Goal: Task Accomplishment & Management: Use online tool/utility

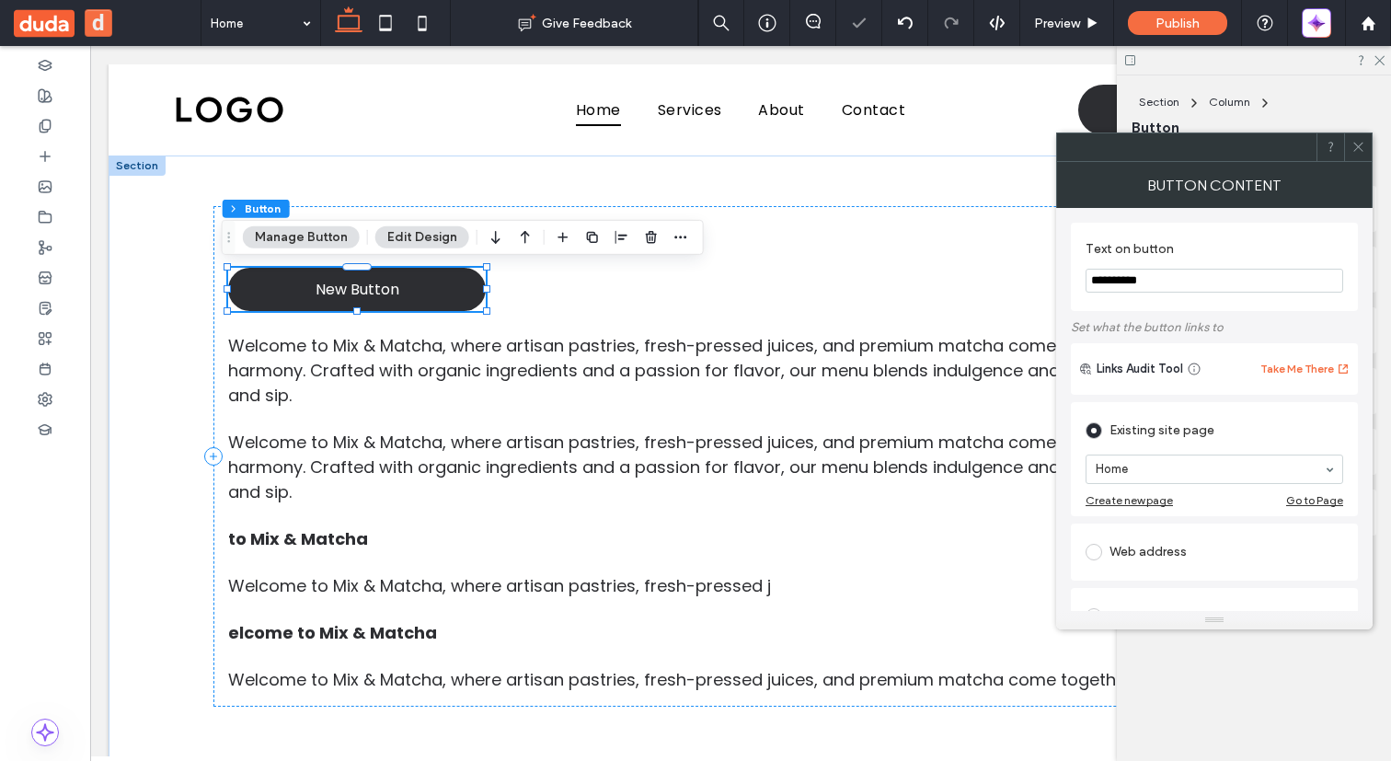
click at [304, 232] on button "Manage Button" at bounding box center [301, 237] width 117 height 22
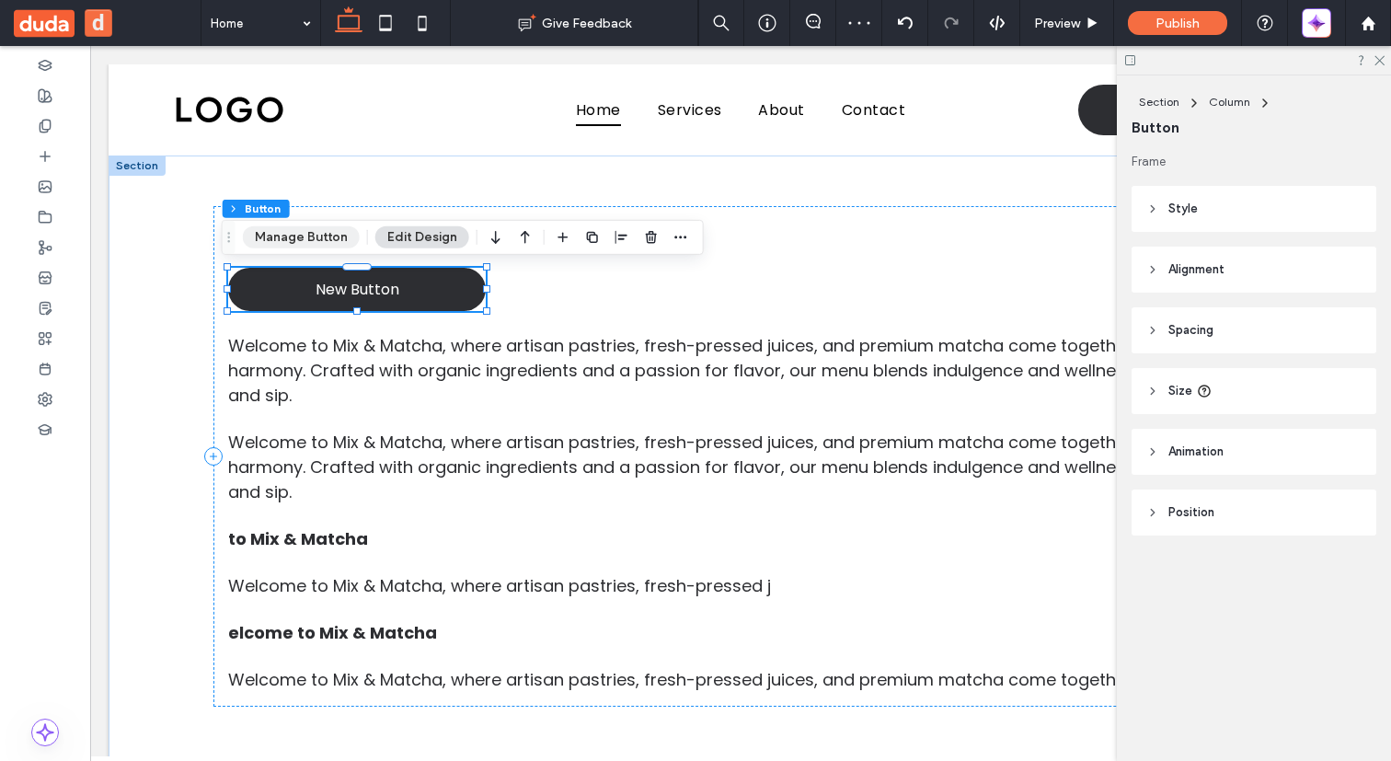
click at [308, 243] on button "Manage Button" at bounding box center [301, 237] width 117 height 22
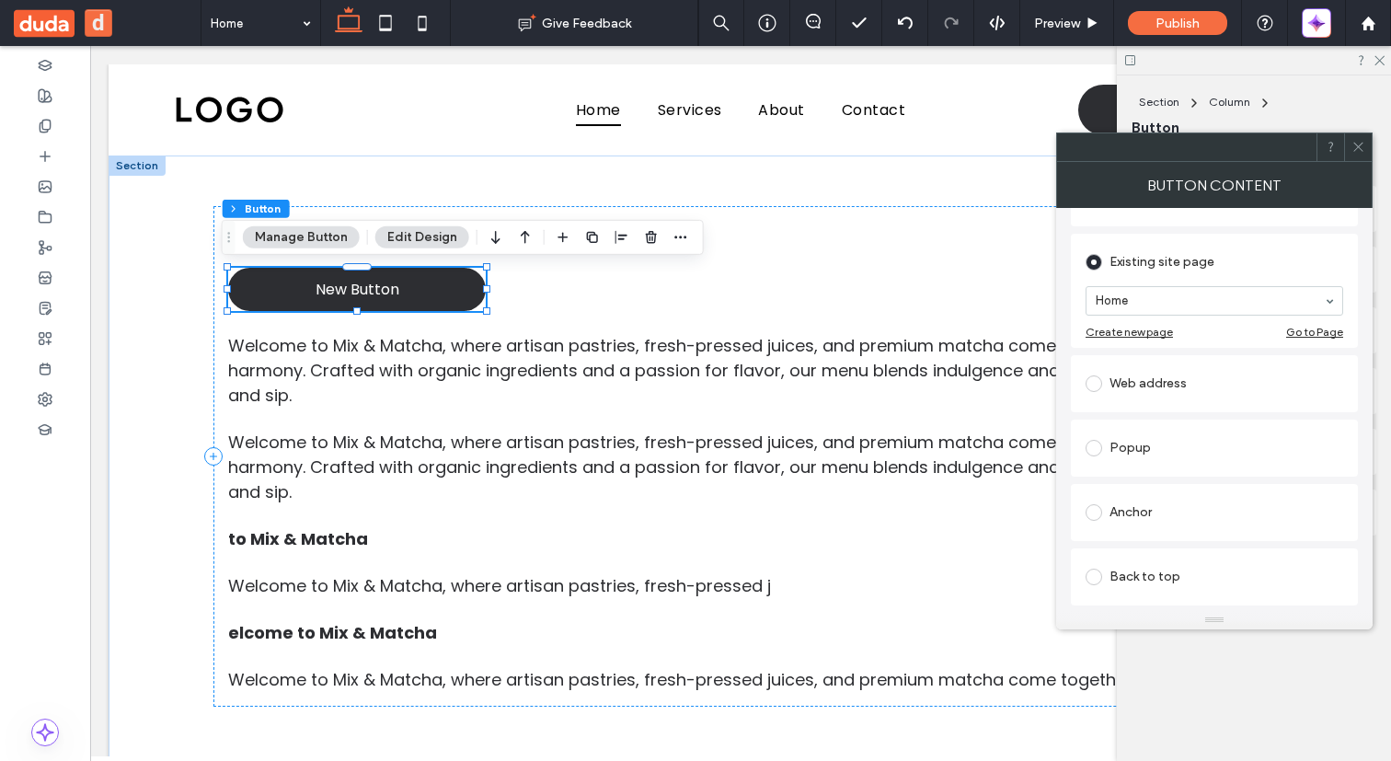
scroll to position [303, 0]
click at [1357, 148] on icon at bounding box center [1358, 147] width 14 height 14
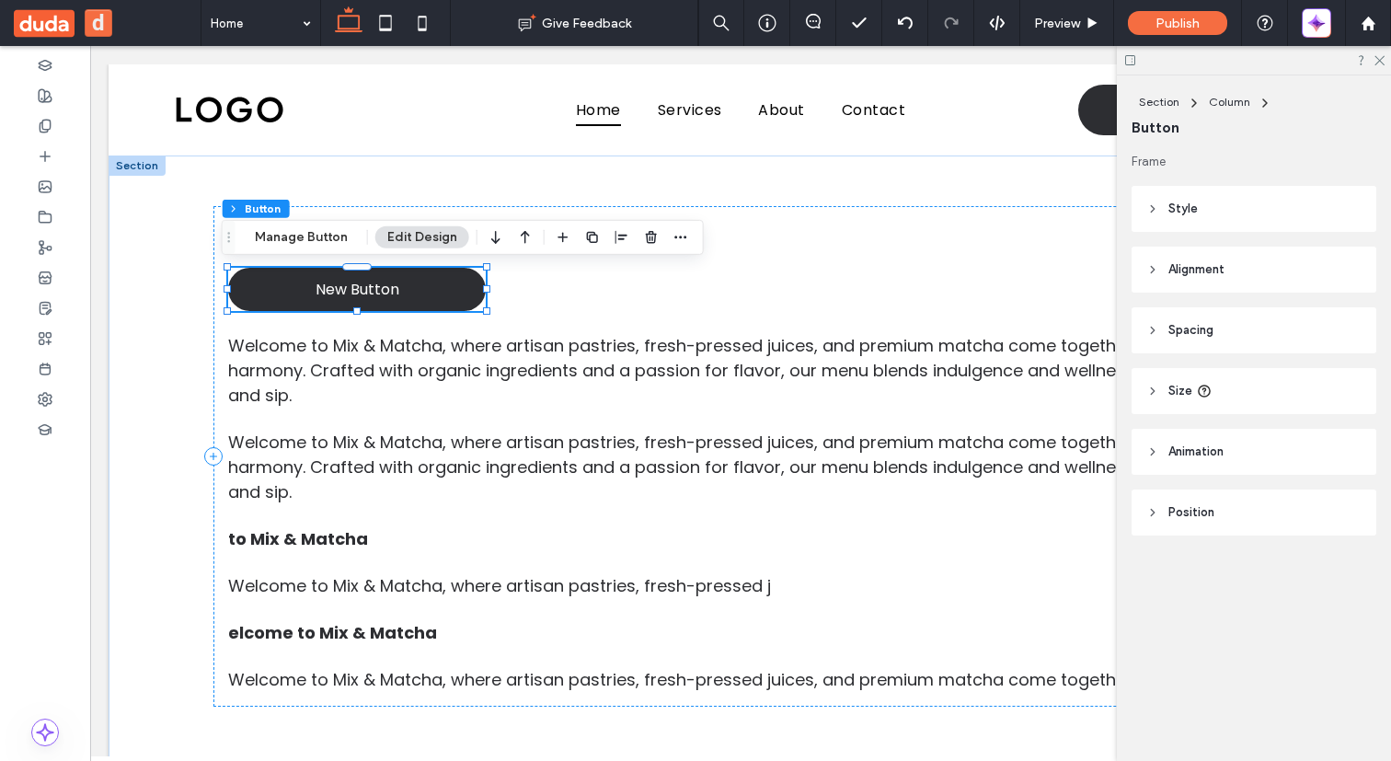
click at [1151, 206] on use at bounding box center [1153, 209] width 4 height 6
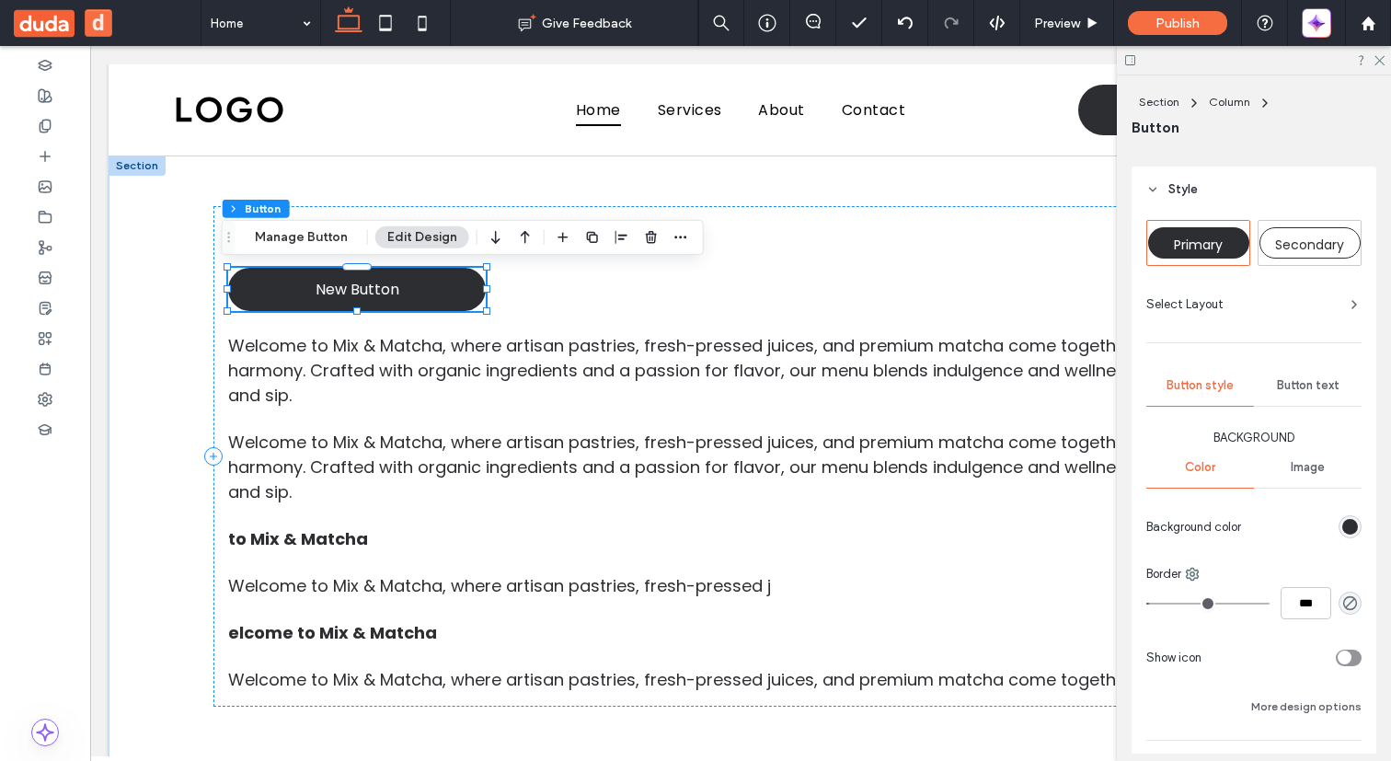
scroll to position [31, 0]
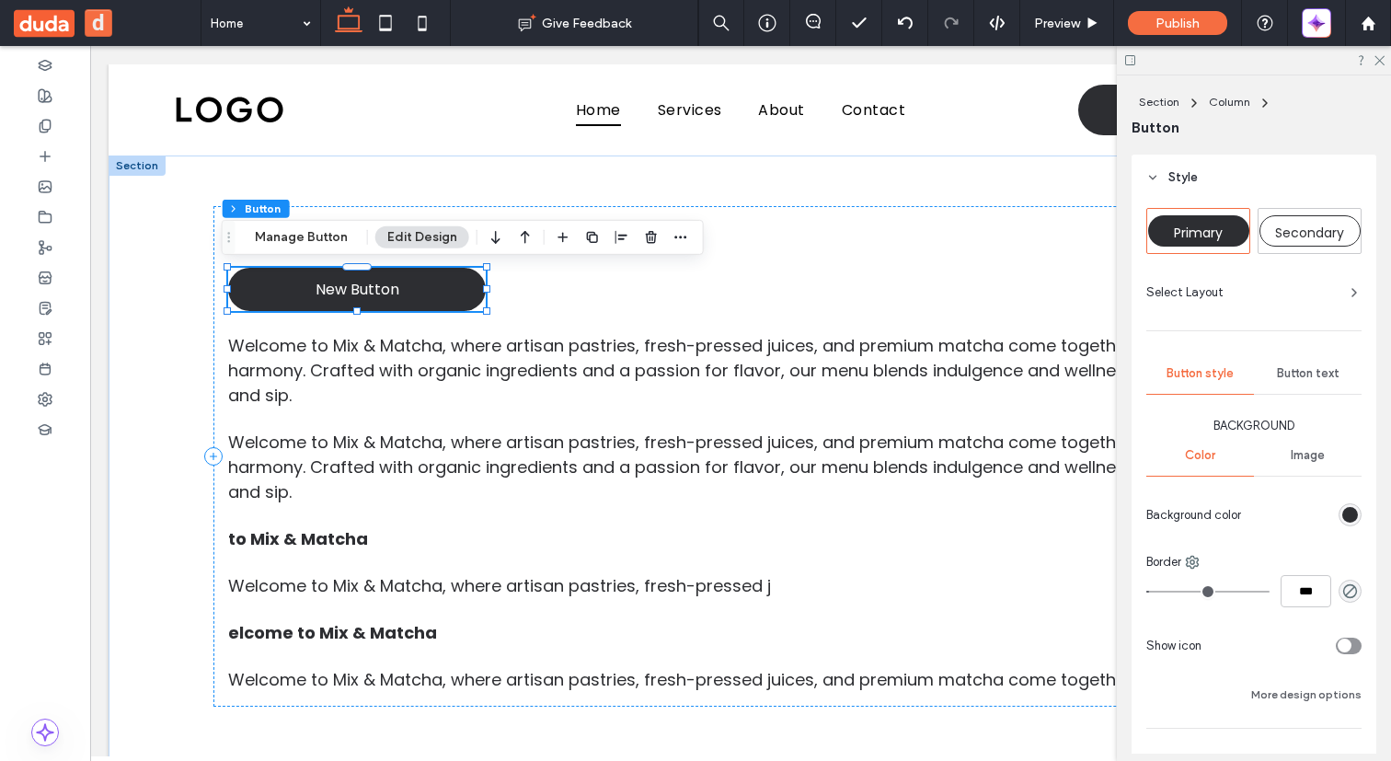
click at [1338, 503] on div at bounding box center [1349, 514] width 23 height 23
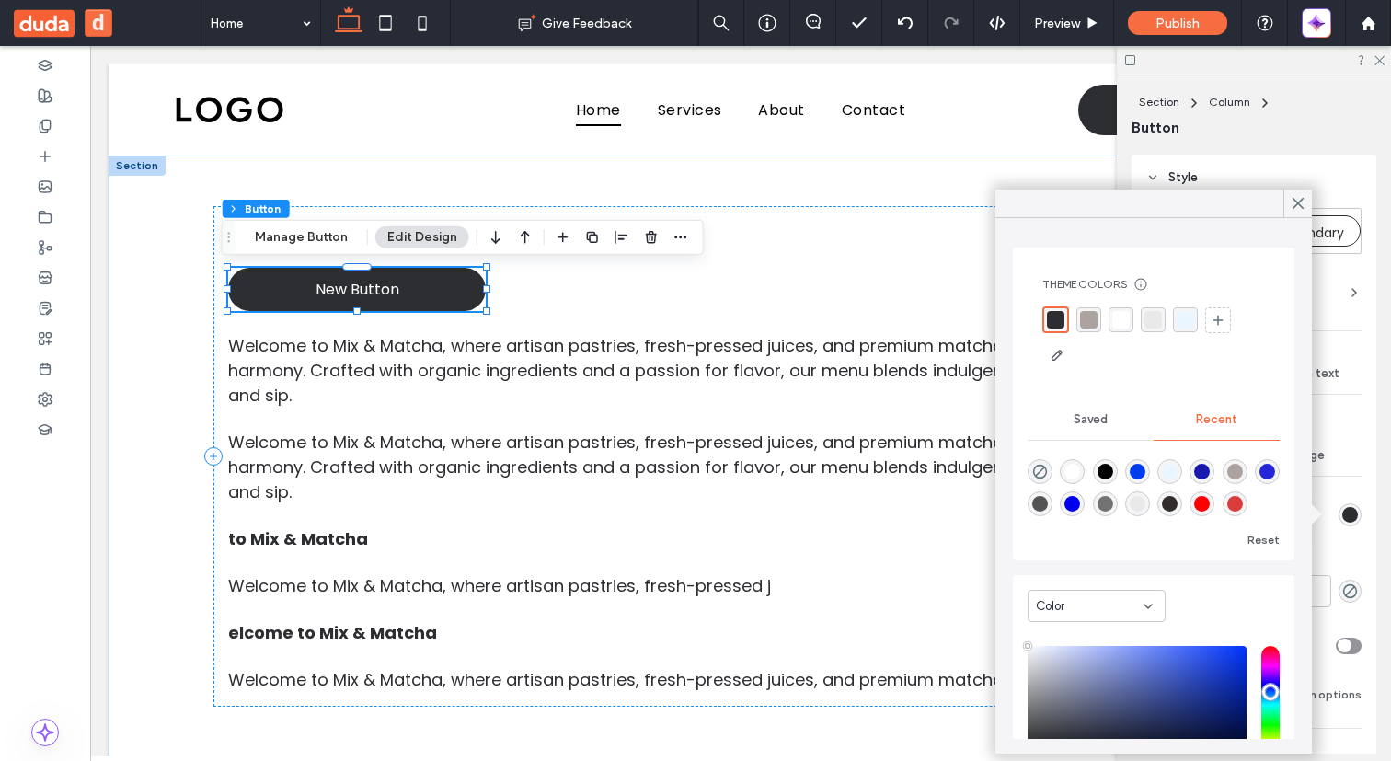
type input "****"
click at [1342, 514] on div "rgb(45, 46, 50)" at bounding box center [1350, 515] width 16 height 16
click at [1061, 319] on div "rgba(45, 46, 50, 1)" at bounding box center [1055, 319] width 17 height 17
click at [1299, 203] on use at bounding box center [1297, 204] width 9 height 10
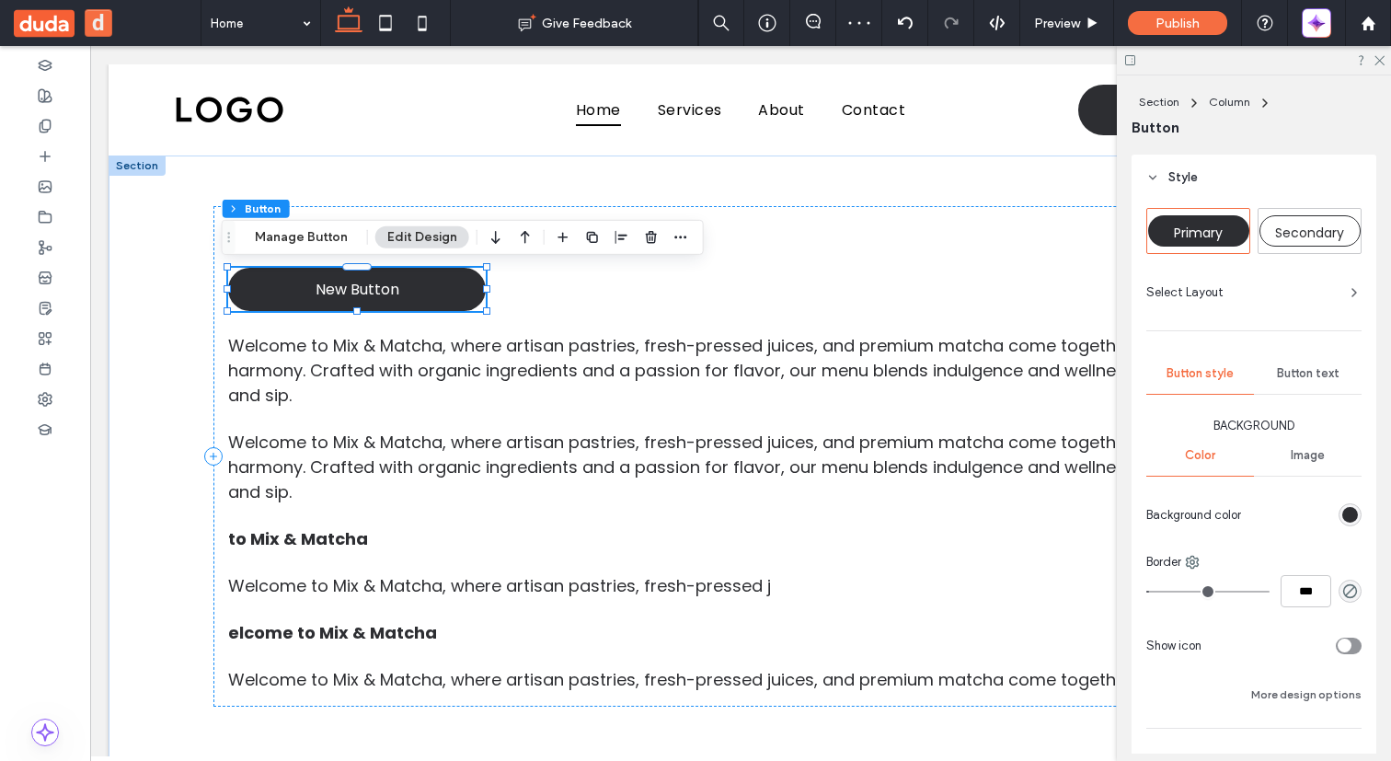
click at [1342, 513] on div "rgb(45, 46, 50)" at bounding box center [1350, 515] width 16 height 16
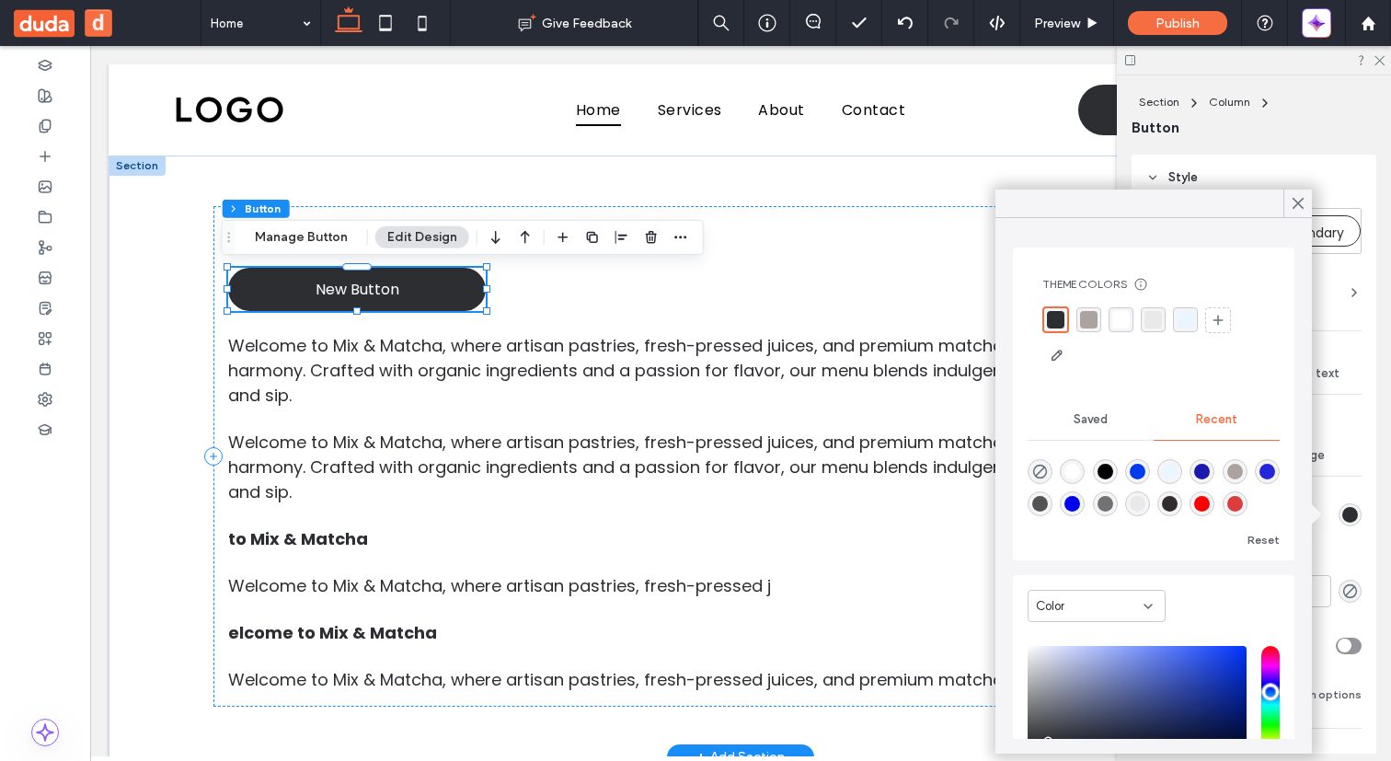
scroll to position [427, 0]
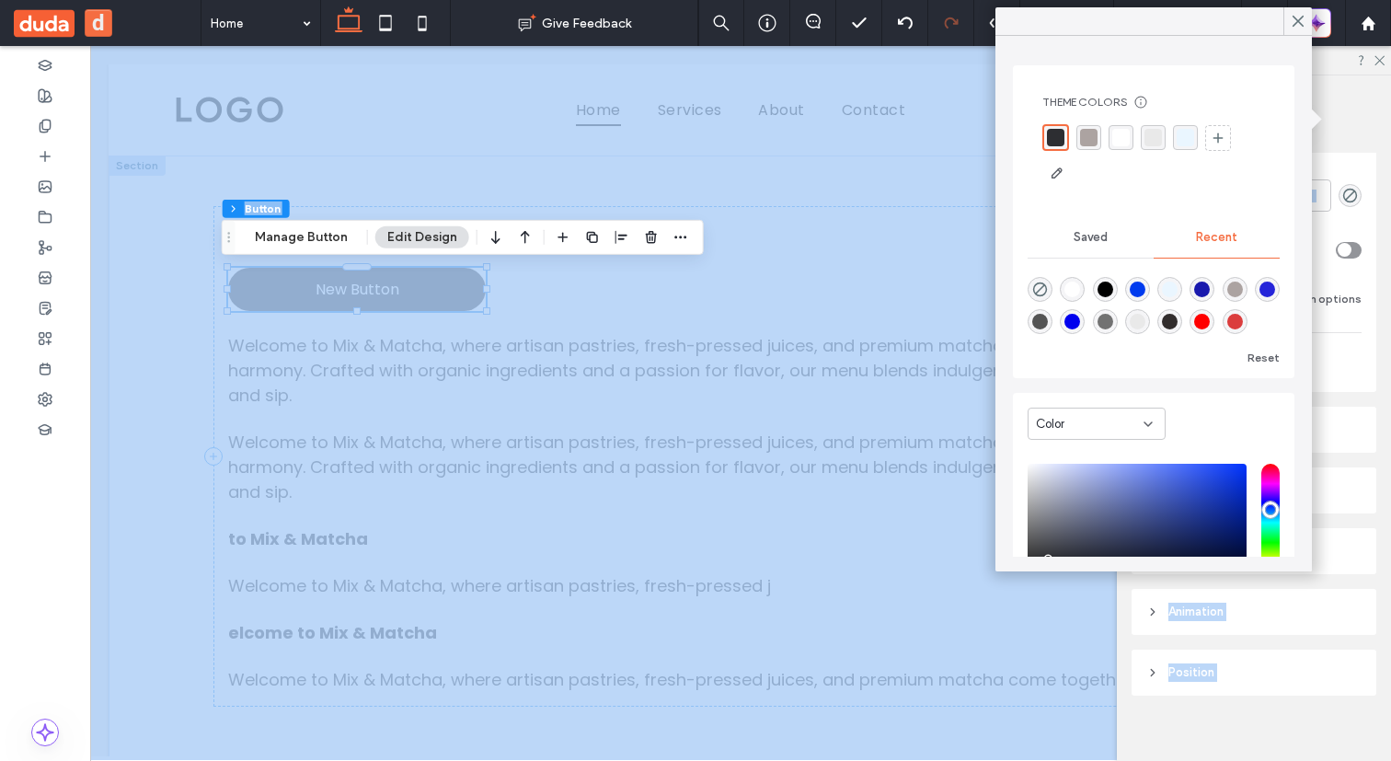
drag, startPoint x: 1061, startPoint y: 16, endPoint x: 954, endPoint y: 17, distance: 107.6
click at [881, 17] on body ".wqwq-1{fill:#231f20;} .cls-1q, .cls-2q { fill-rule: evenodd; } .cls-2q { fill:…" at bounding box center [695, 380] width 1391 height 761
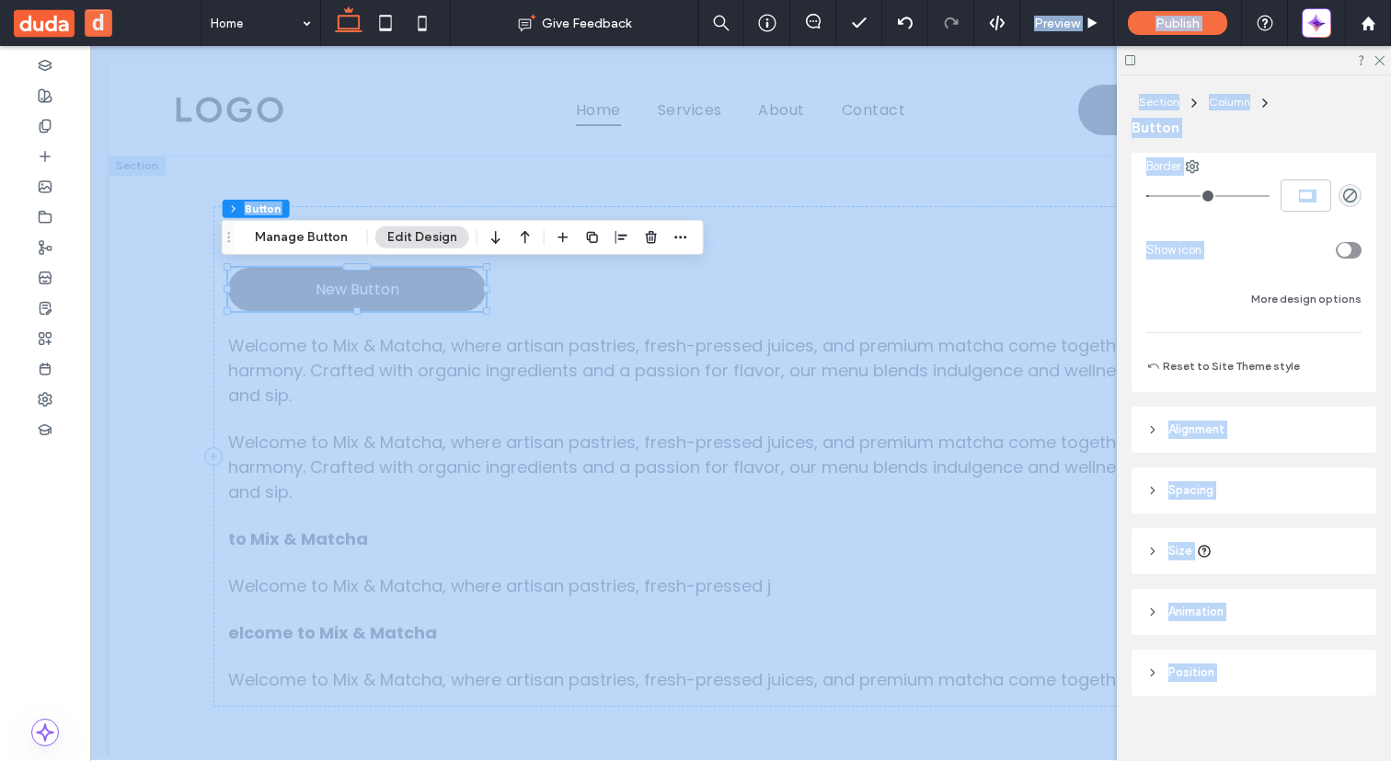
click at [1321, 394] on div "Frame Style Primary Secondary Select Layout Button style Button text Background…" at bounding box center [1259, 453] width 257 height 601
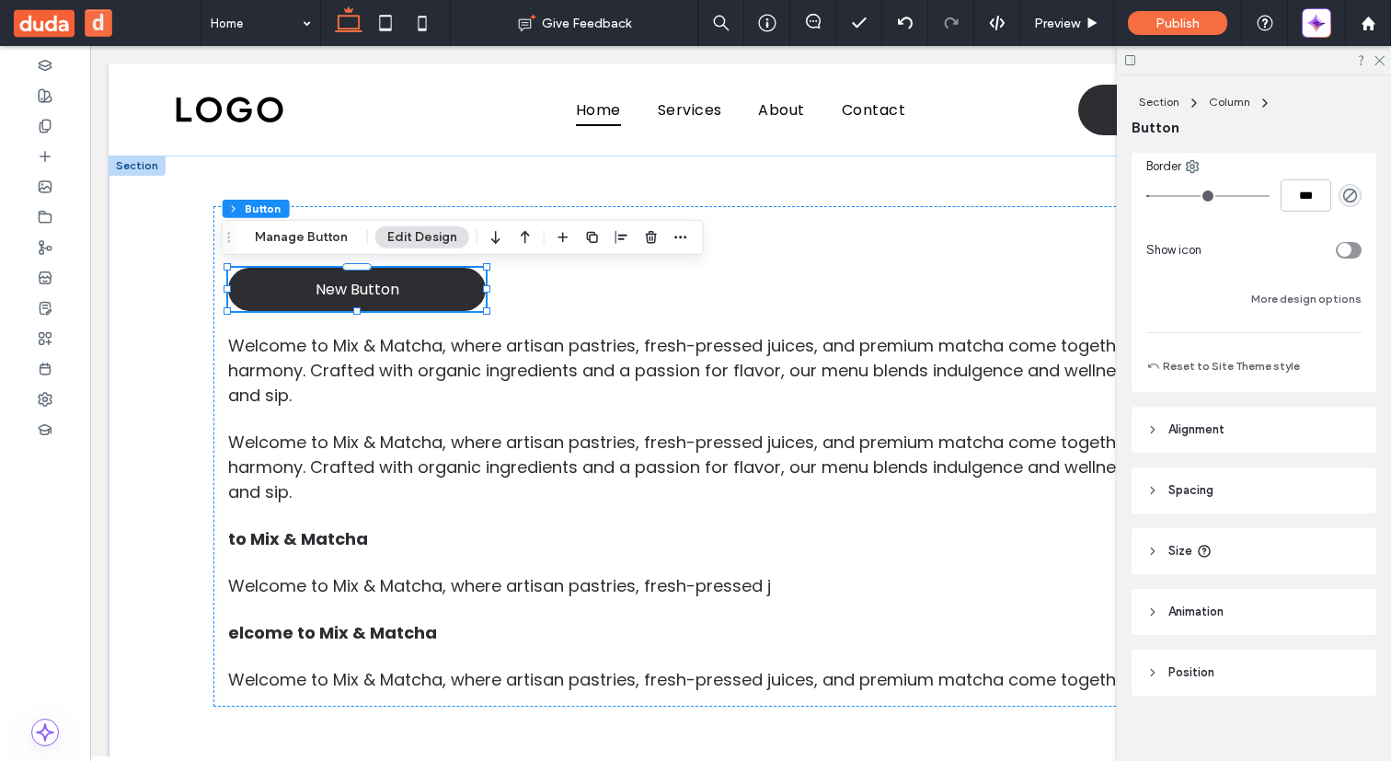
click at [1130, 428] on div "Section Column Button Frame Style Primary Secondary Select Layout Button style …" at bounding box center [1254, 417] width 274 height 685
click at [1151, 430] on icon at bounding box center [1152, 429] width 13 height 13
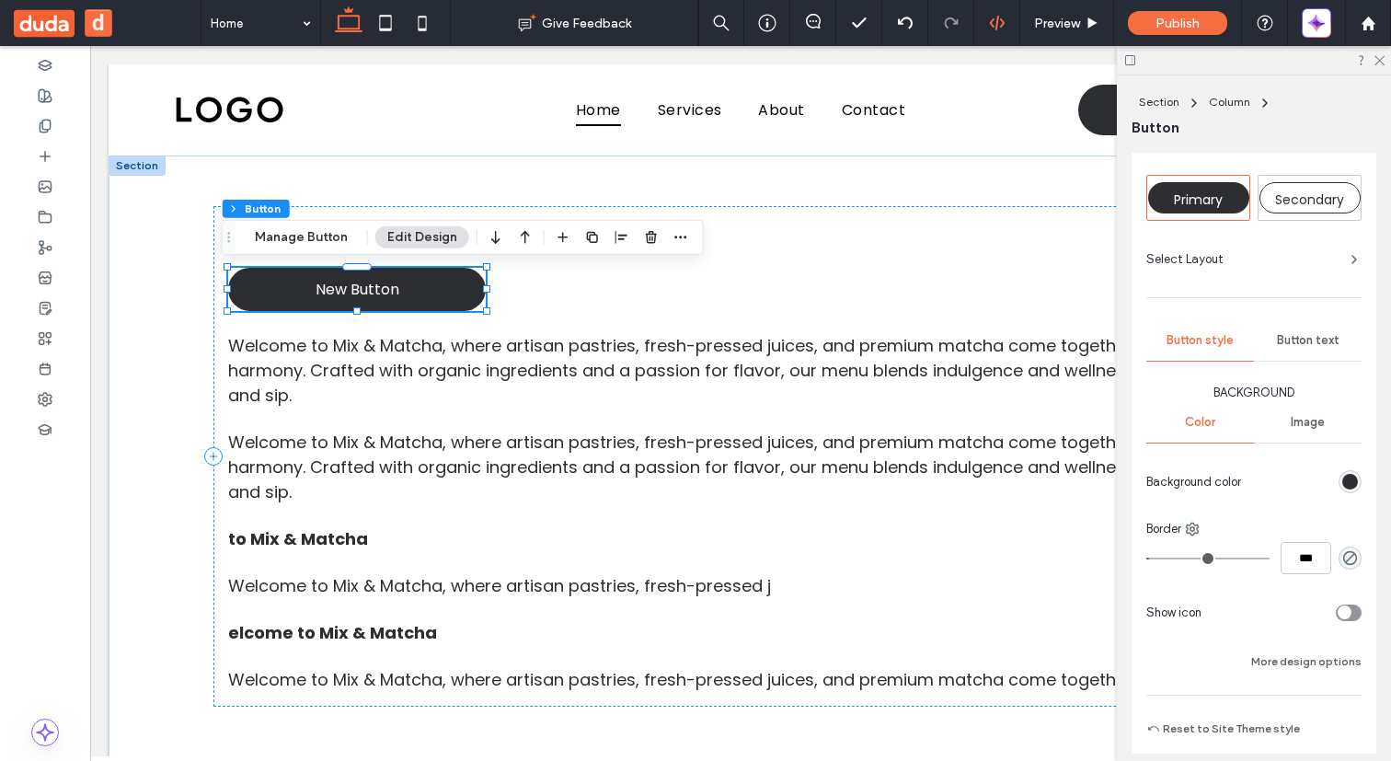
scroll to position [35, 0]
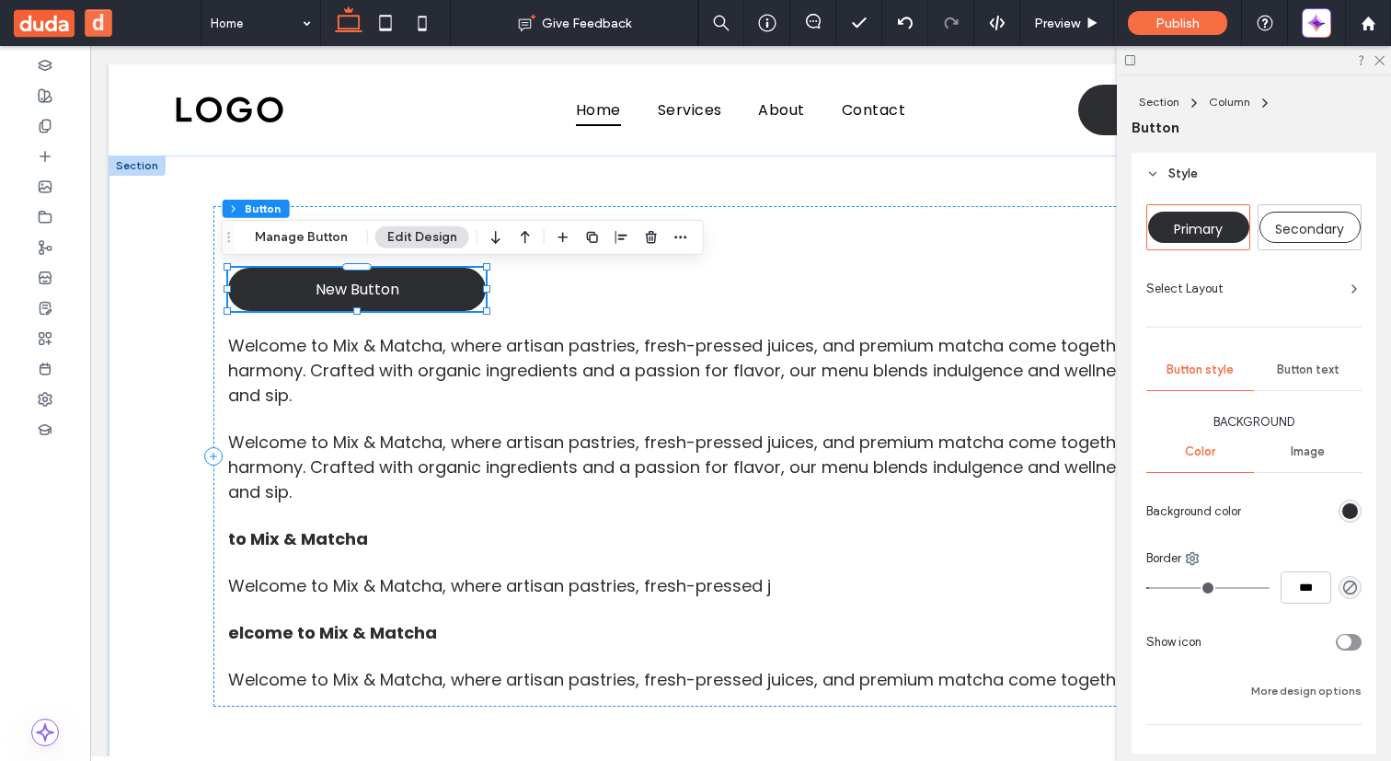
click at [1342, 513] on div "rgb(45, 46, 50)" at bounding box center [1350, 511] width 16 height 16
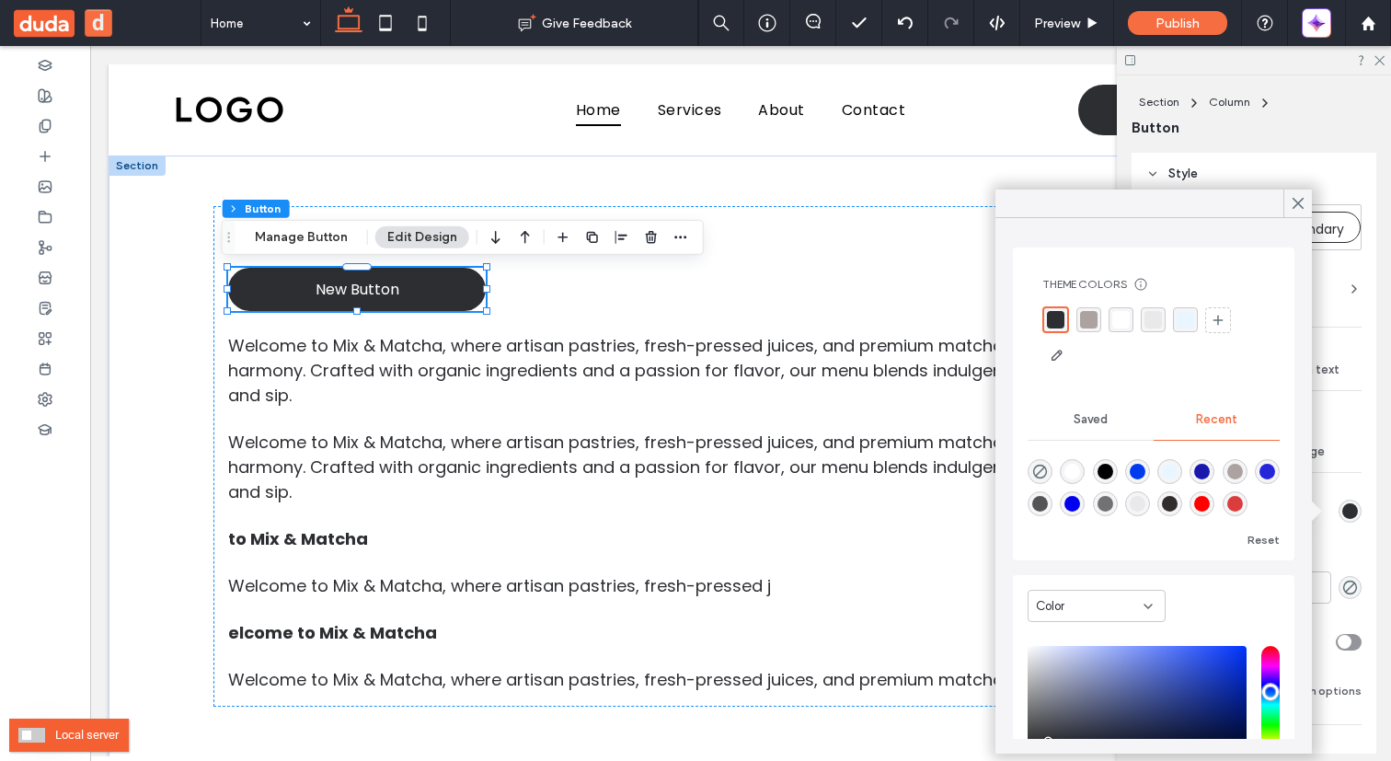
click at [24, 736] on span at bounding box center [31, 735] width 27 height 15
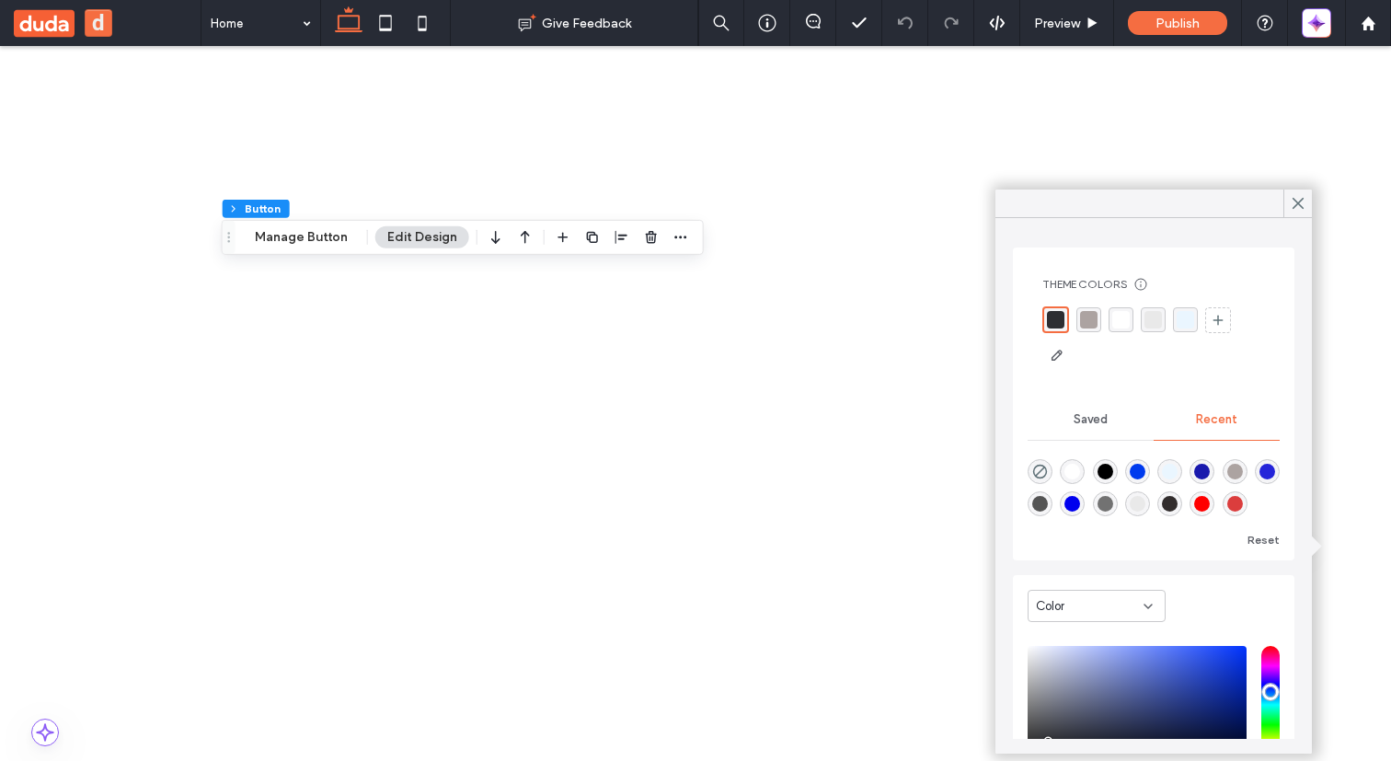
drag, startPoint x: 1078, startPoint y: 320, endPoint x: 1062, endPoint y: 320, distance: 15.6
click at [1038, 326] on div "Theme Colors Save time with Theme Colors Create a color palette to instantly ad…" at bounding box center [1153, 323] width 252 height 122
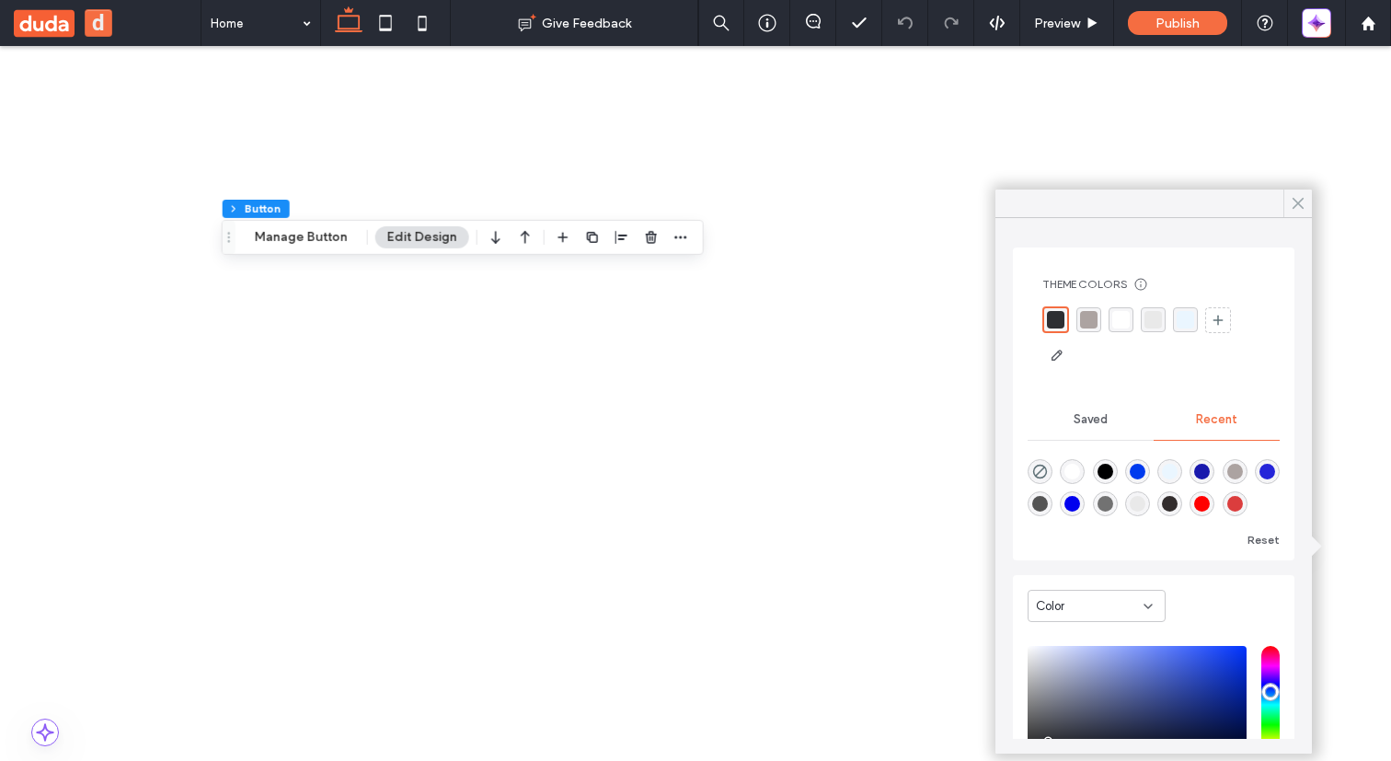
click at [1294, 203] on icon at bounding box center [1298, 203] width 17 height 17
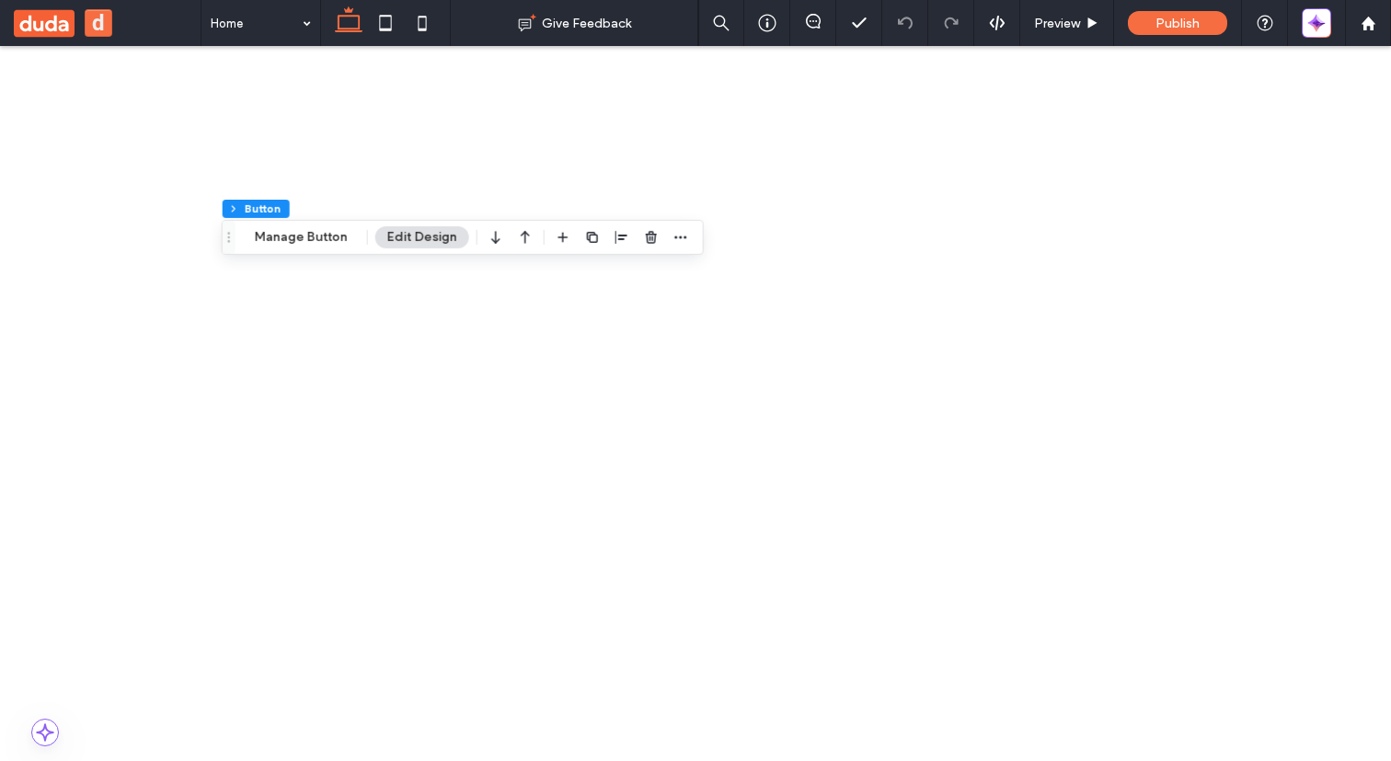
scroll to position [332, 0]
